Goal: Go to known website: Access a specific website the user already knows

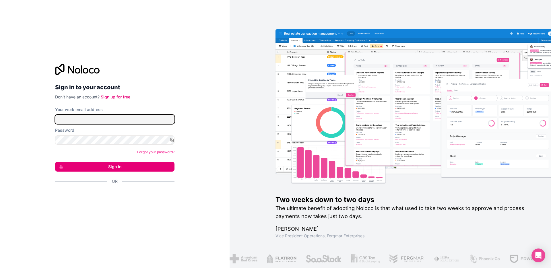
click at [77, 118] on input "Your work email address" at bounding box center [114, 119] width 119 height 9
type input "[PERSON_NAME][EMAIL_ADDRESS][DOMAIN_NAME]"
click at [173, 141] on icon "button" at bounding box center [171, 139] width 5 height 5
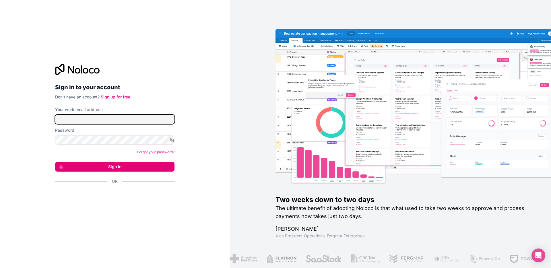
click at [127, 115] on input "Your work email address" at bounding box center [114, 119] width 119 height 9
click at [134, 116] on input "Your work email address" at bounding box center [114, 119] width 119 height 9
type input "[PERSON_NAME][EMAIL_ADDRESS][DOMAIN_NAME]"
click at [144, 167] on button "Sign in" at bounding box center [114, 167] width 119 height 10
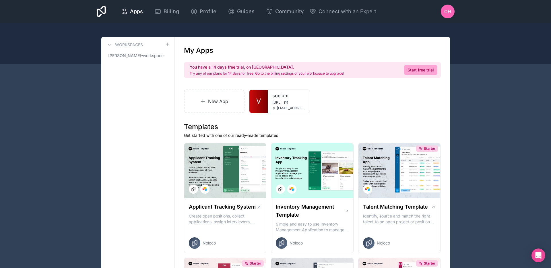
click at [280, 97] on link "socium" at bounding box center [288, 95] width 33 height 7
